Goal: Entertainment & Leisure: Consume media (video, audio)

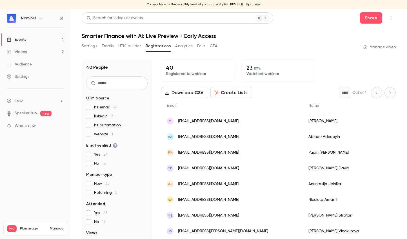
click at [34, 49] on link "Videos 2" at bounding box center [35, 52] width 70 height 12
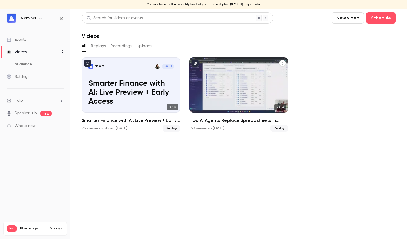
click at [234, 104] on p "How AI Agents Replace Spreadsheets in Modern Accounting" at bounding box center [238, 92] width 85 height 27
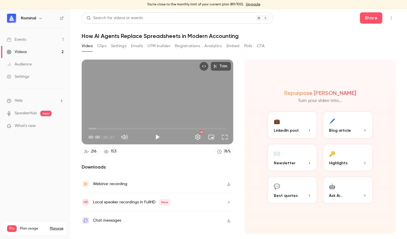
click at [221, 67] on button "Trim" at bounding box center [220, 66] width 20 height 9
